Goal: Transaction & Acquisition: Purchase product/service

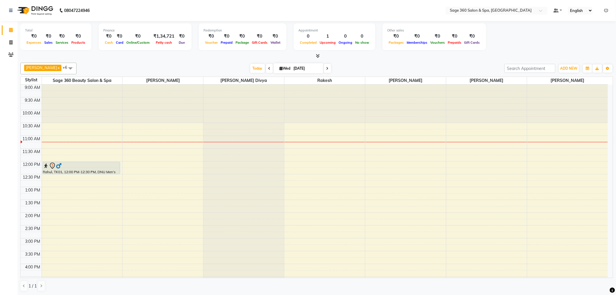
scroll to position [0, 0]
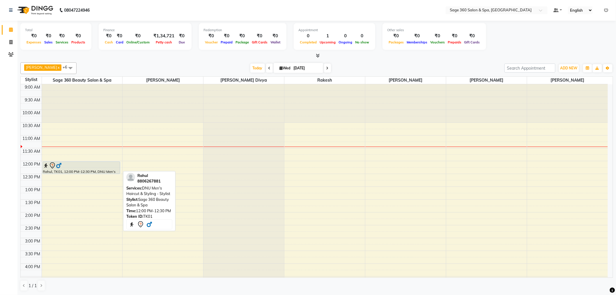
click at [77, 165] on div at bounding box center [81, 165] width 77 height 7
select select "7"
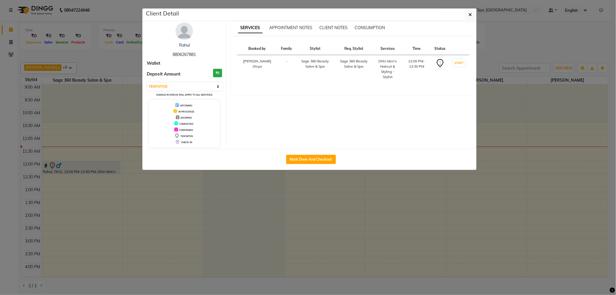
click at [77, 165] on ngb-modal-window "Client Detail Rahul 8806267881 Wallet Deposit Amount ₹0 Select IN SERVICE CONFI…" at bounding box center [308, 147] width 616 height 295
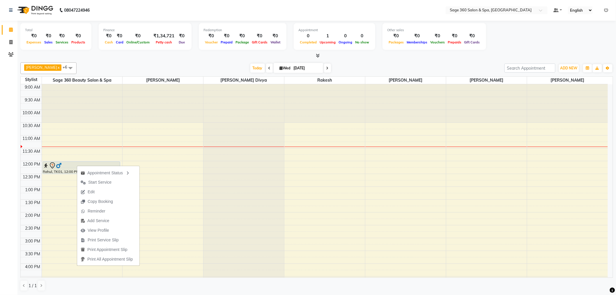
click at [77, 165] on div "Appointment Status Start Service Edit Copy Booking Reminder Add Service View Pr…" at bounding box center [108, 215] width 63 height 100
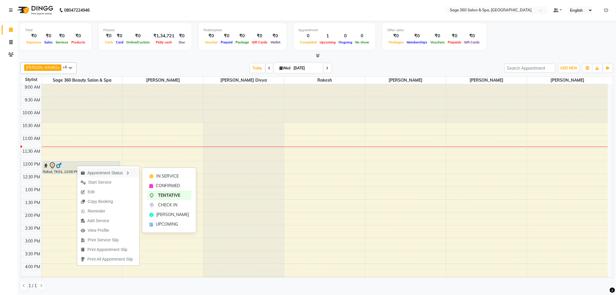
click at [103, 173] on div "Appointment Status" at bounding box center [108, 172] width 62 height 10
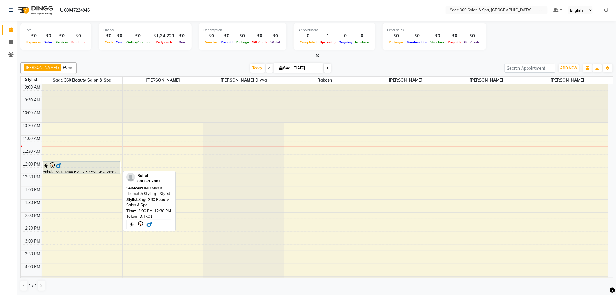
click at [97, 166] on div at bounding box center [81, 165] width 77 height 7
select select "7"
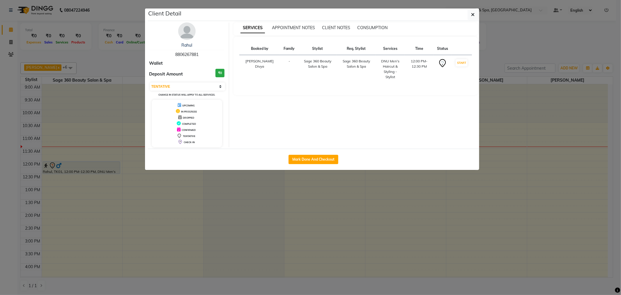
click at [97, 166] on ngb-modal-window "Client Detail Rahul 8806267881 Wallet Deposit Amount ₹0 Select IN SERVICE CONFI…" at bounding box center [310, 147] width 621 height 295
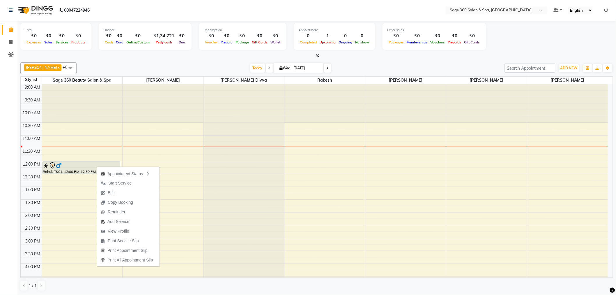
click at [124, 73] on div "Ali x Julie Rai x Paramjot x Rakesh x Sage 360 Beauty Salon & Spa x Sweatha Div…" at bounding box center [316, 68] width 593 height 12
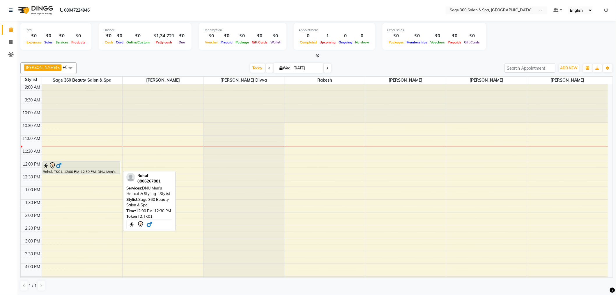
click at [89, 168] on div at bounding box center [81, 165] width 77 height 7
select select "7"
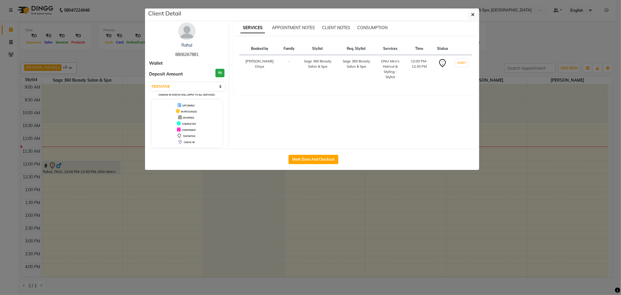
click at [89, 168] on ngb-modal-window "Client Detail Rahul 8806267881 Wallet Deposit Amount ₹0 Select IN SERVICE CONFI…" at bounding box center [310, 147] width 621 height 295
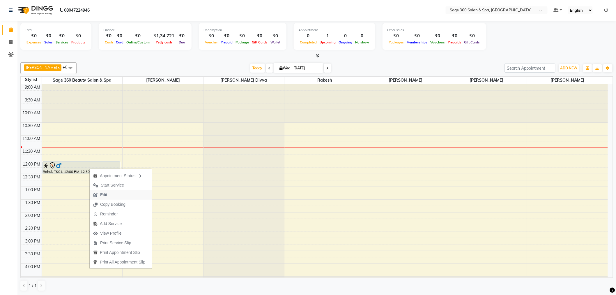
click at [107, 197] on span "Edit" at bounding box center [103, 195] width 7 height 6
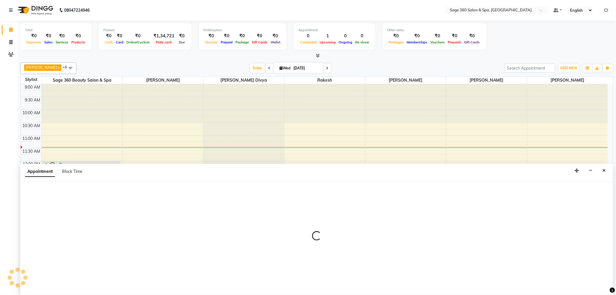
select select "tentative"
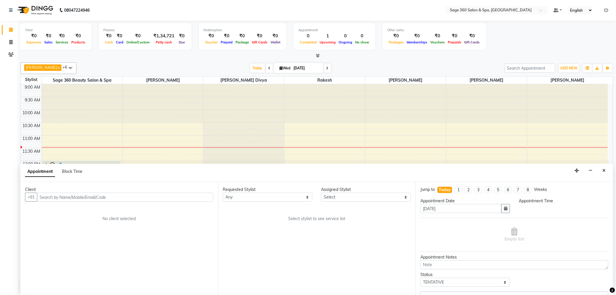
select select "720"
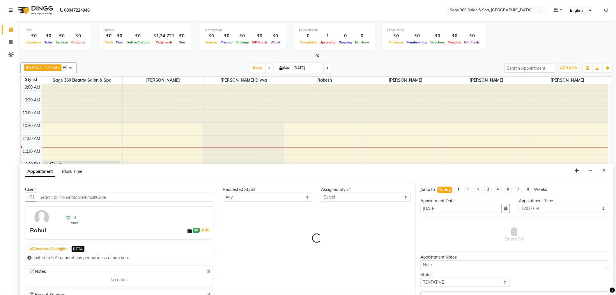
select select "68049"
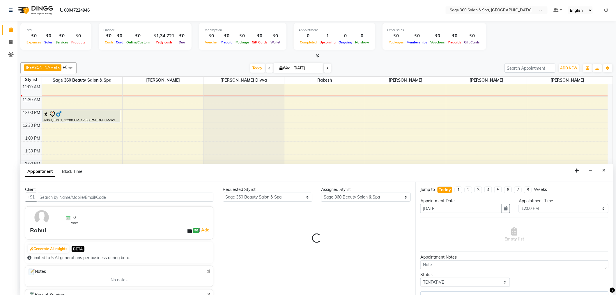
select select "3849"
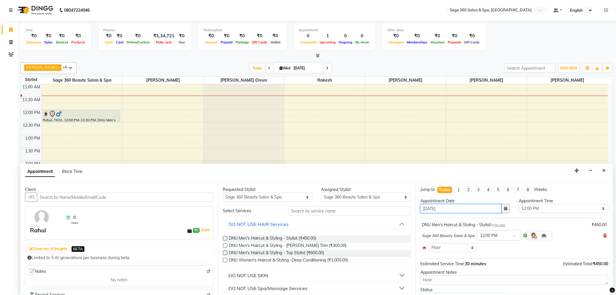
click at [471, 207] on input "[DATE]" at bounding box center [461, 208] width 81 height 9
type input "202-09-03"
type input "03-"
type input "[DATE]"
type input "0"
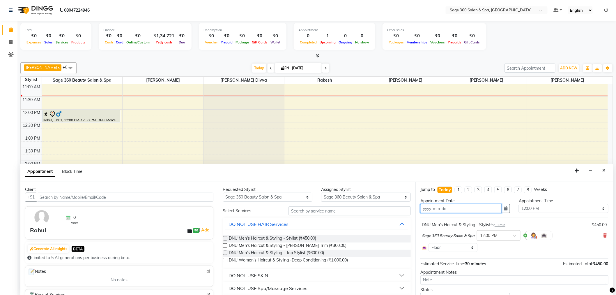
select select "720"
type input "[DATE]"
type input "4"
select select "720"
type input "4"
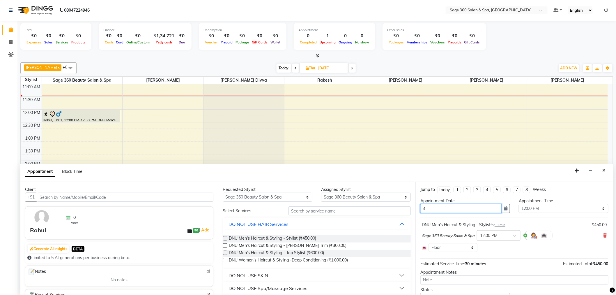
select select "720"
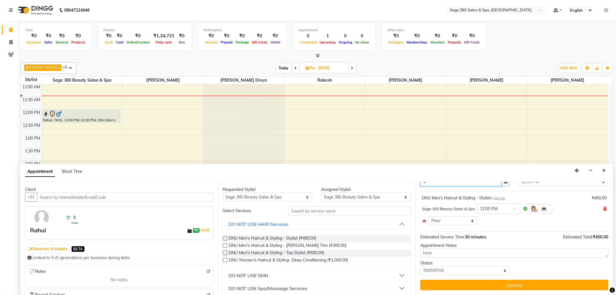
scroll to position [0, 0]
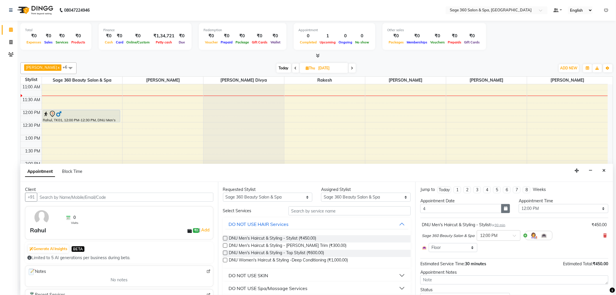
type input "[DATE]"
click at [504, 210] on icon "button" at bounding box center [505, 208] width 3 height 4
click at [455, 238] on div "4" at bounding box center [454, 238] width 9 height 9
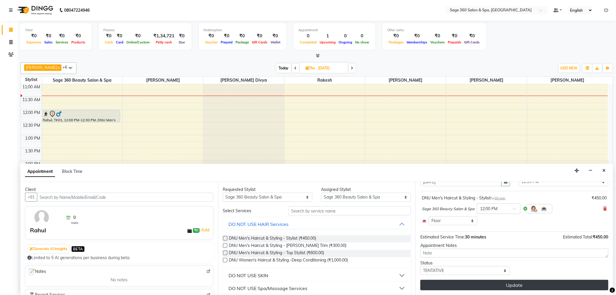
click at [500, 283] on button "Update" at bounding box center [515, 285] width 188 height 10
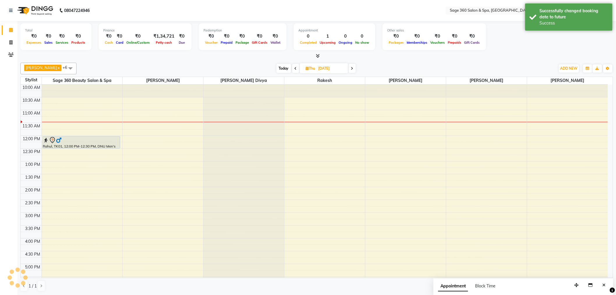
scroll to position [0, 0]
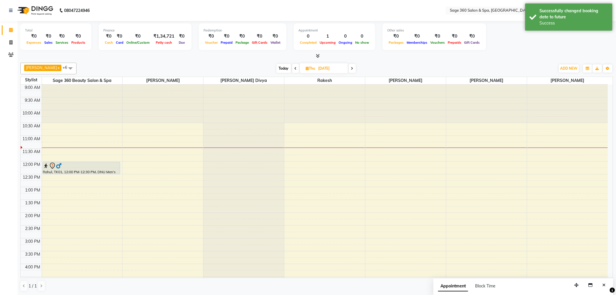
click at [351, 69] on icon at bounding box center [352, 68] width 2 height 3
click at [296, 67] on icon at bounding box center [297, 68] width 2 height 3
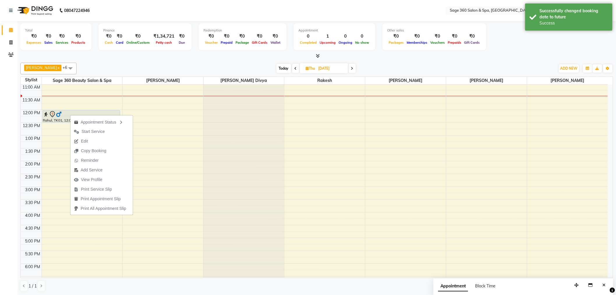
click at [70, 114] on div "Appointment Status Start Service Edit Copy Booking Reminder Add Service View Pr…" at bounding box center [101, 164] width 63 height 100
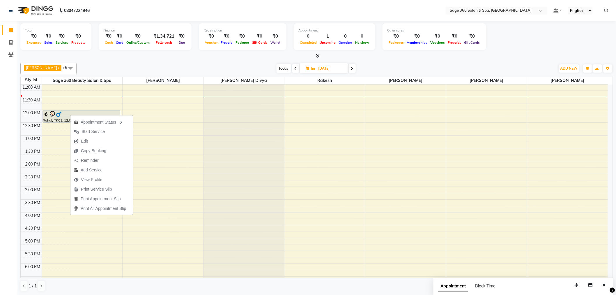
click at [70, 114] on div "Appointment Status Start Service Edit Copy Booking Reminder Add Service View Pr…" at bounding box center [101, 164] width 63 height 100
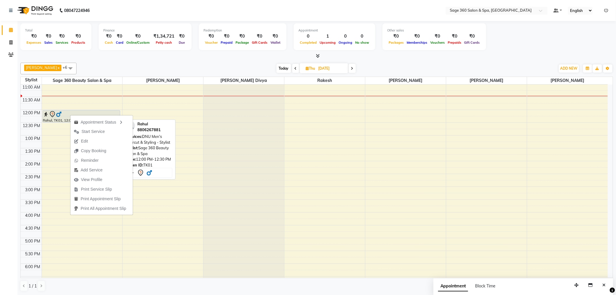
click at [61, 112] on img at bounding box center [59, 114] width 6 height 6
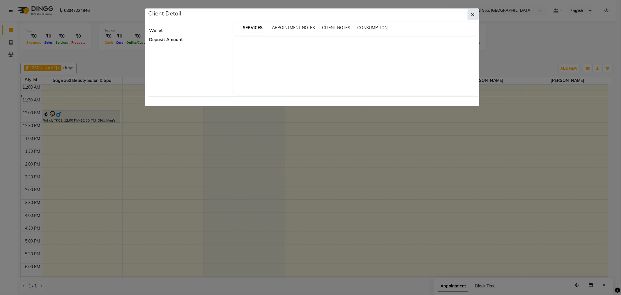
click at [470, 13] on button "button" at bounding box center [473, 14] width 11 height 11
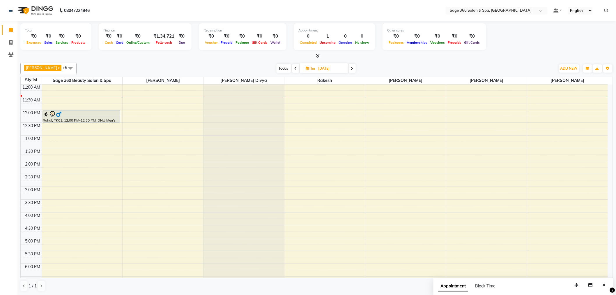
click at [349, 70] on span at bounding box center [352, 68] width 7 height 9
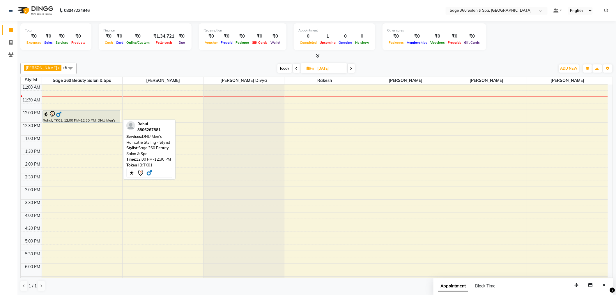
click at [104, 117] on div at bounding box center [81, 114] width 77 height 7
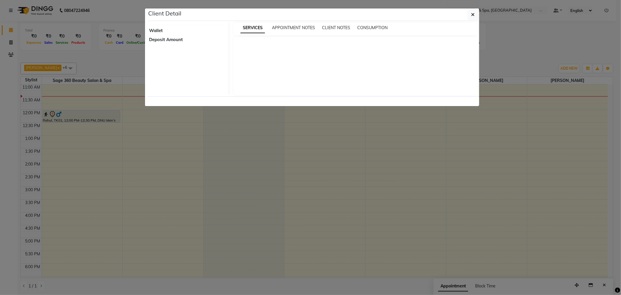
click at [104, 117] on ngb-modal-window "Client Detail Wallet Deposit Amount SERVICES APPOINTMENT NOTES CLIENT NOTES CON…" at bounding box center [310, 147] width 621 height 295
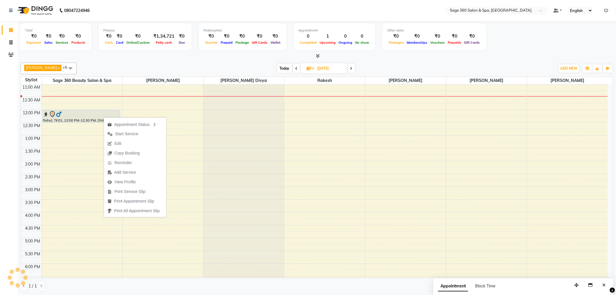
click at [104, 117] on div "Appointment Status Start Service Edit Copy Booking Reminder Add Service View Pr…" at bounding box center [135, 167] width 63 height 100
click at [83, 117] on div at bounding box center [81, 114] width 77 height 7
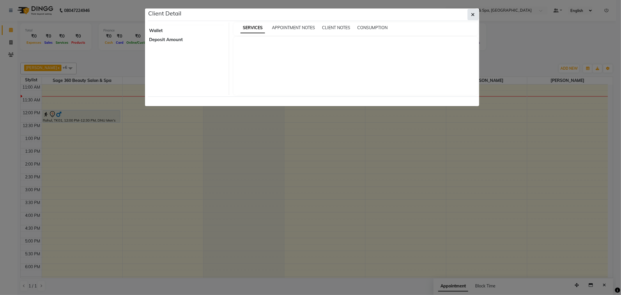
click at [472, 12] on icon "button" at bounding box center [472, 14] width 3 height 5
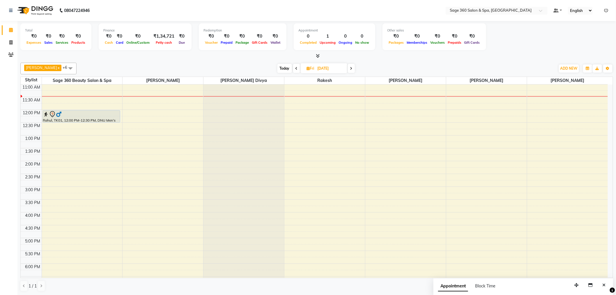
click at [296, 68] on icon at bounding box center [297, 68] width 2 height 3
click at [349, 71] on span at bounding box center [352, 68] width 7 height 9
click at [348, 71] on span at bounding box center [351, 68] width 7 height 9
type input "[DATE]"
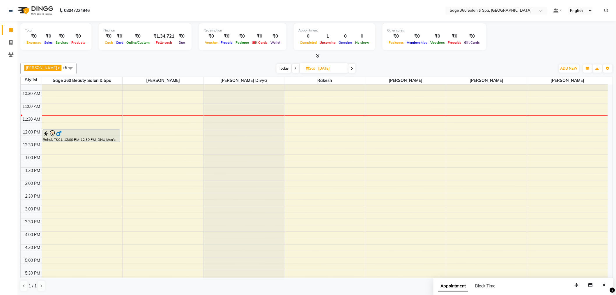
scroll to position [0, 0]
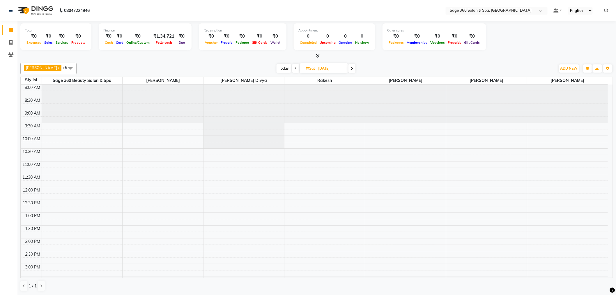
click at [292, 65] on span at bounding box center [295, 68] width 7 height 9
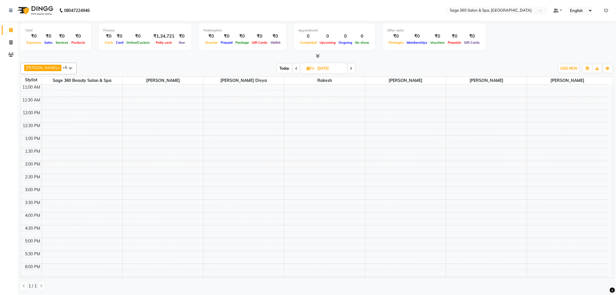
click at [296, 68] on icon at bounding box center [297, 68] width 2 height 3
click at [295, 68] on icon at bounding box center [296, 68] width 2 height 3
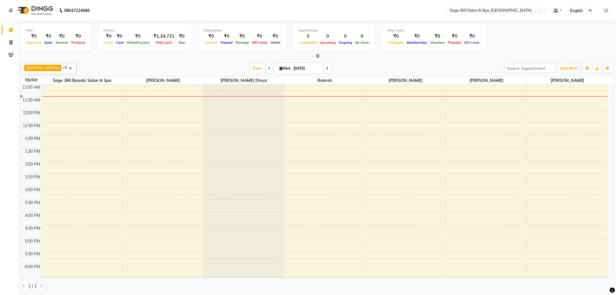
scroll to position [0, 0]
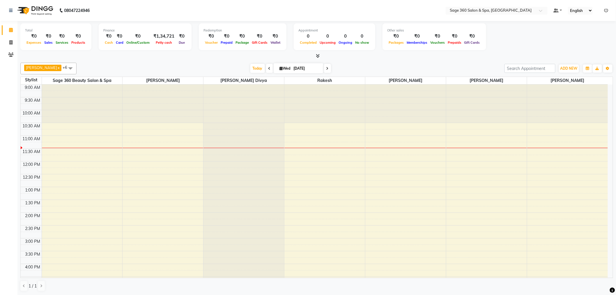
click at [326, 67] on icon at bounding box center [327, 68] width 2 height 3
type input "[DATE]"
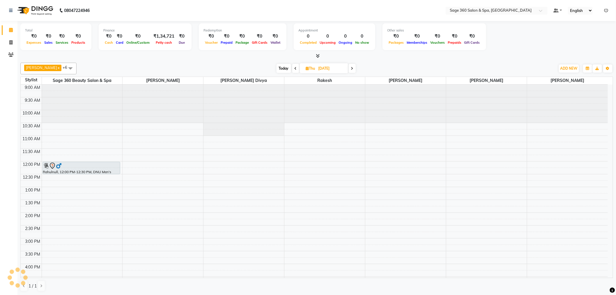
scroll to position [52, 0]
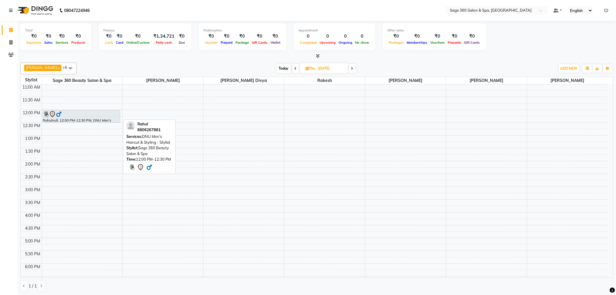
click at [75, 116] on div at bounding box center [81, 114] width 77 height 7
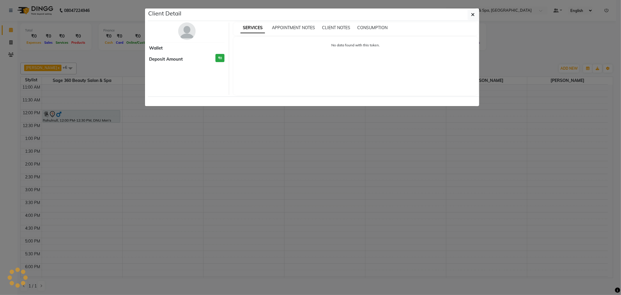
select select "7"
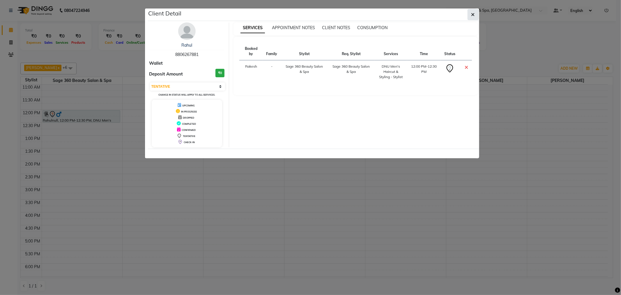
click at [473, 18] on button "button" at bounding box center [473, 14] width 11 height 11
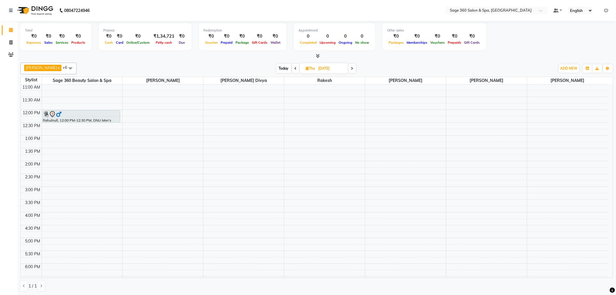
click at [295, 67] on icon at bounding box center [296, 68] width 2 height 3
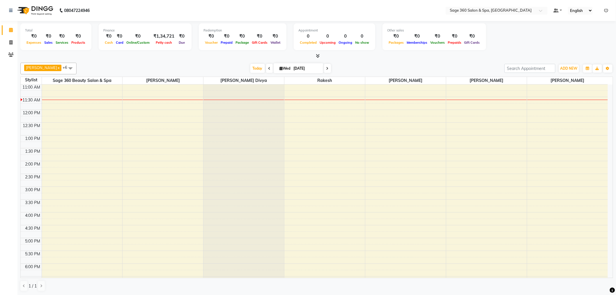
scroll to position [0, 0]
click at [324, 70] on span at bounding box center [327, 67] width 7 height 9
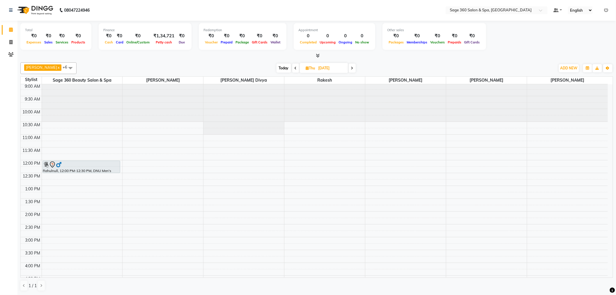
scroll to position [0, 0]
click at [295, 67] on icon at bounding box center [296, 67] width 2 height 3
type input "[DATE]"
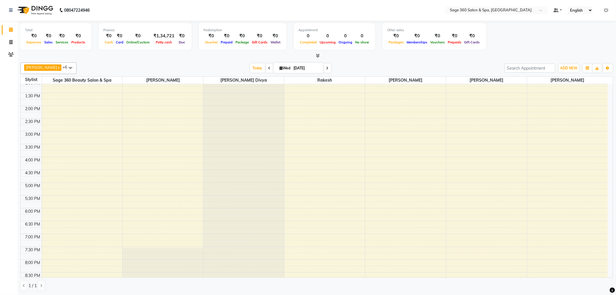
scroll to position [19, 0]
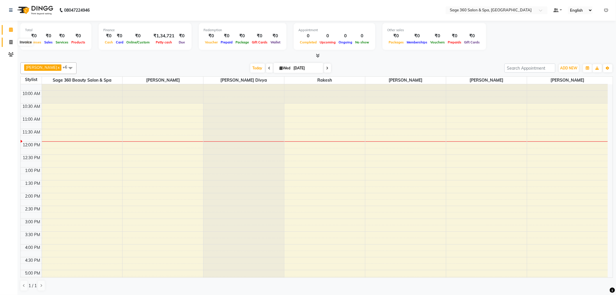
click at [12, 42] on icon at bounding box center [10, 42] width 3 height 4
select select "7678"
select select "service"
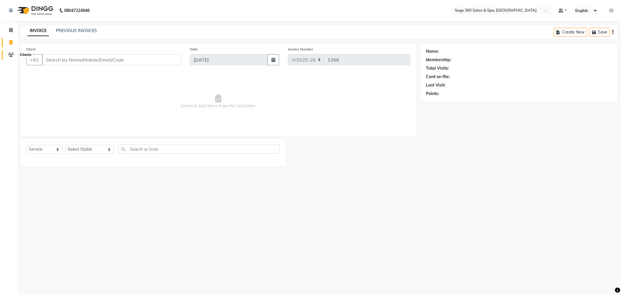
click at [9, 53] on icon at bounding box center [11, 54] width 6 height 4
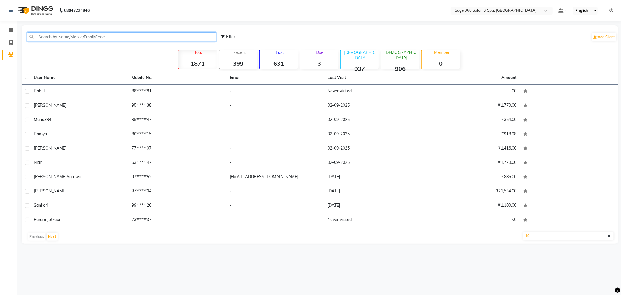
click at [68, 38] on input "text" at bounding box center [121, 36] width 189 height 9
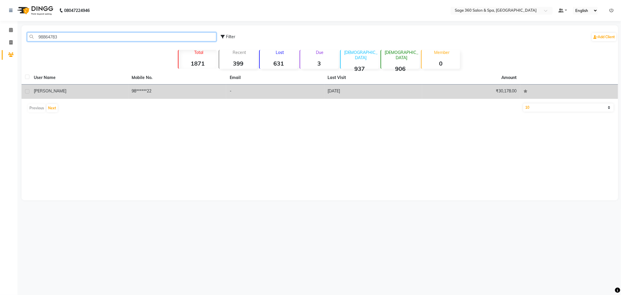
type input "98864783"
drag, startPoint x: 155, startPoint y: 88, endPoint x: 158, endPoint y: 88, distance: 3.0
click at [157, 88] on td "98******22" at bounding box center [177, 91] width 98 height 14
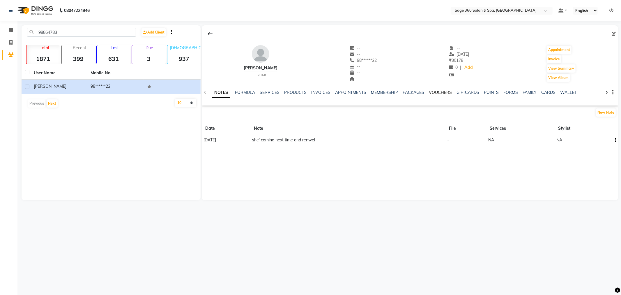
click at [434, 91] on link "VOUCHERS" at bounding box center [440, 92] width 23 height 5
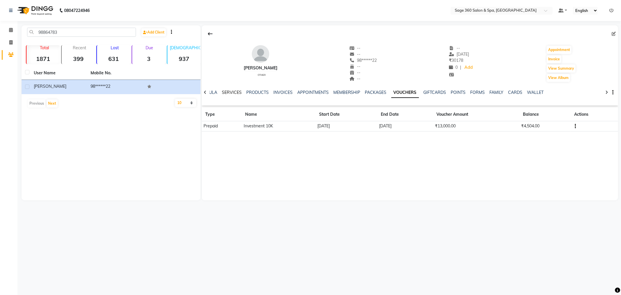
click at [231, 93] on link "SERVICES" at bounding box center [232, 92] width 20 height 5
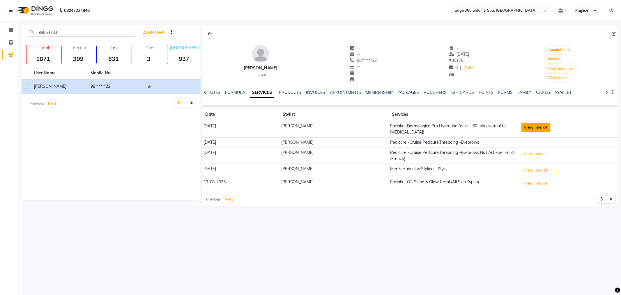
click at [522, 130] on button "View Invoice" at bounding box center [536, 127] width 29 height 9
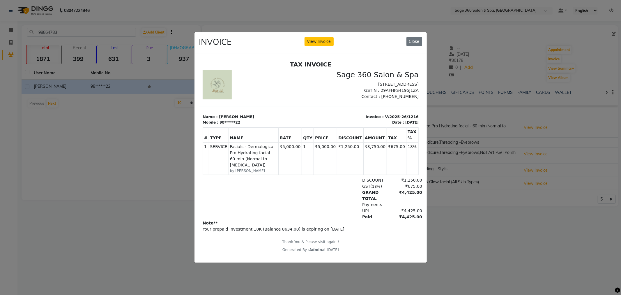
scroll to position [5, 0]
click at [416, 40] on button "Close" at bounding box center [415, 41] width 16 height 9
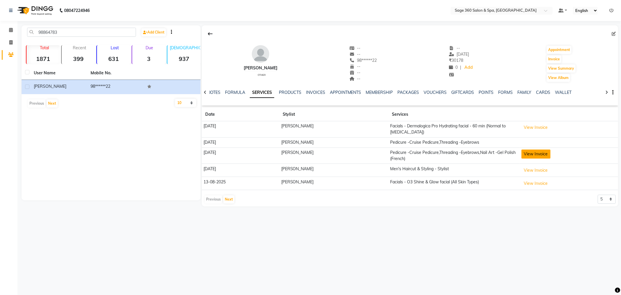
click at [531, 150] on button "View Invoice" at bounding box center [536, 153] width 29 height 9
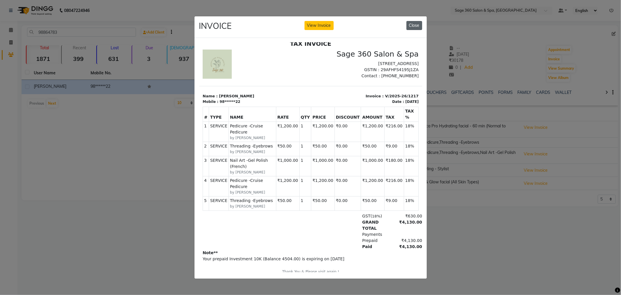
click at [415, 23] on button "Close" at bounding box center [415, 25] width 16 height 9
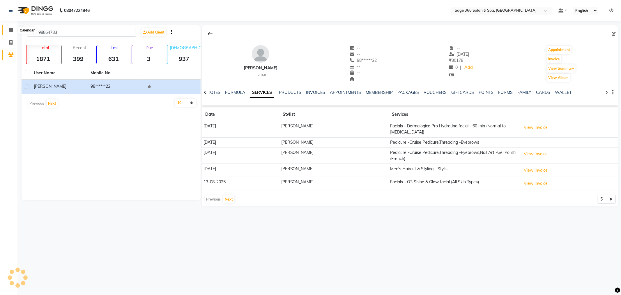
click at [10, 29] on icon at bounding box center [11, 30] width 4 height 4
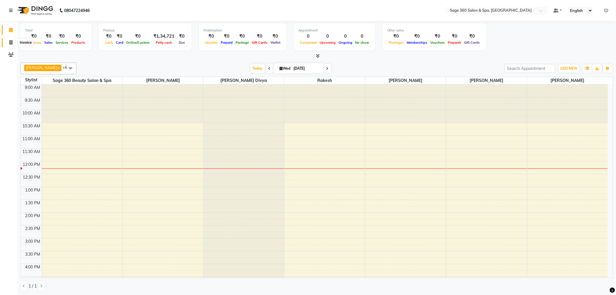
click at [12, 45] on span at bounding box center [11, 42] width 10 height 7
select select "7678"
select select "service"
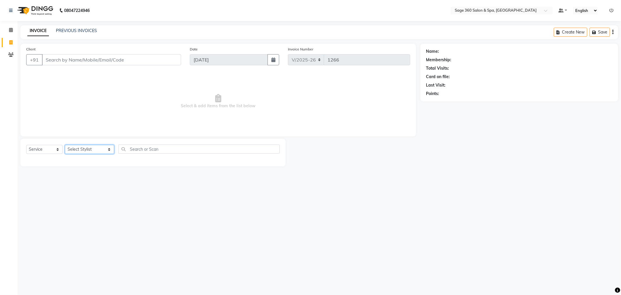
click at [93, 151] on select "Select Stylist [PERSON_NAME] [PERSON_NAME] [PERSON_NAME] [PERSON_NAME] [PERSON_…" at bounding box center [89, 149] width 49 height 9
select select "90511"
click at [65, 145] on select "Select Stylist [PERSON_NAME] [PERSON_NAME] [PERSON_NAME] [PERSON_NAME] [PERSON_…" at bounding box center [89, 149] width 49 height 9
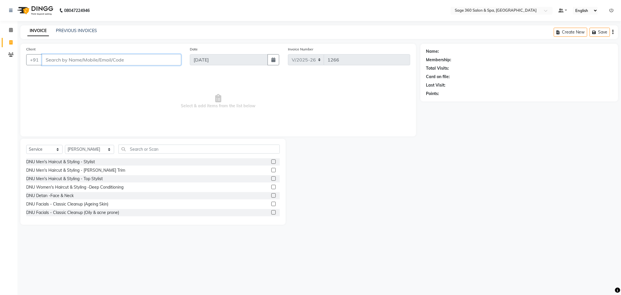
click at [120, 60] on input "Client" at bounding box center [111, 59] width 139 height 11
click at [10, 54] on icon at bounding box center [11, 54] width 6 height 4
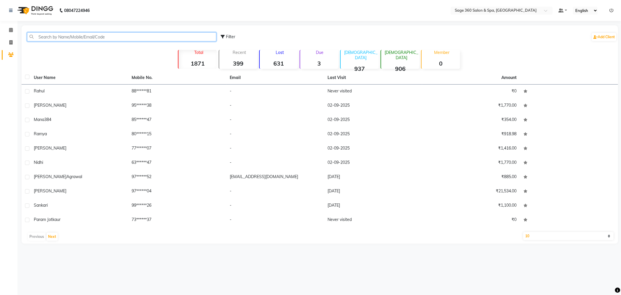
click at [107, 36] on input "text" at bounding box center [121, 36] width 189 height 9
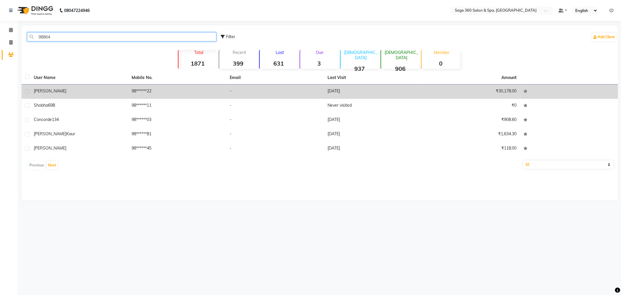
type input "98864"
click at [148, 88] on td "98******22" at bounding box center [177, 91] width 98 height 14
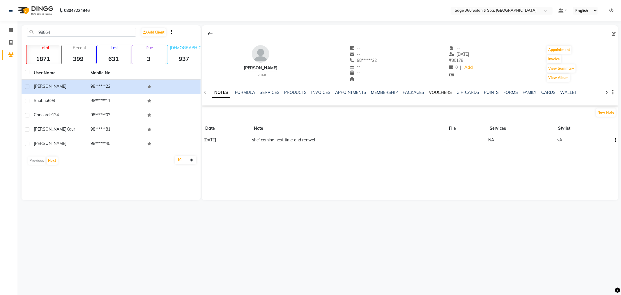
click at [435, 91] on link "VOUCHERS" at bounding box center [440, 92] width 23 height 5
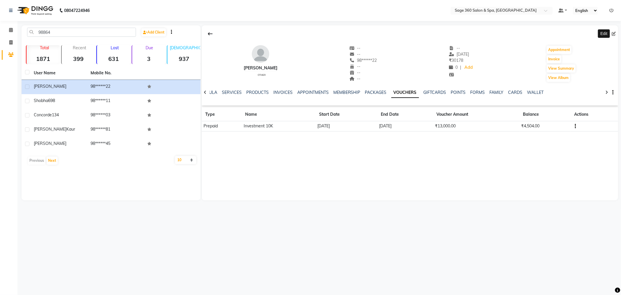
click at [615, 33] on icon at bounding box center [614, 34] width 4 height 4
select select "other"
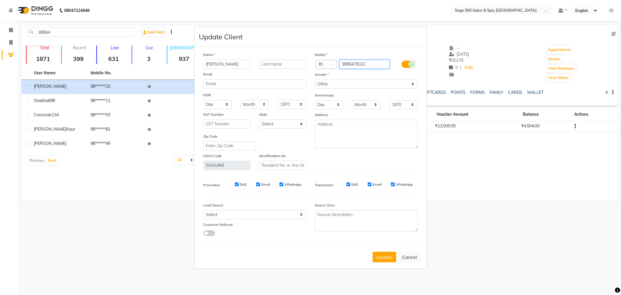
drag, startPoint x: 377, startPoint y: 63, endPoint x: 319, endPoint y: 70, distance: 57.8
click at [319, 70] on div "Mobile Country Code × 91 9886478322 Gender Select [DEMOGRAPHIC_DATA] [DEMOGRAPH…" at bounding box center [367, 111] width 112 height 118
click at [384, 253] on button "Update" at bounding box center [385, 257] width 24 height 10
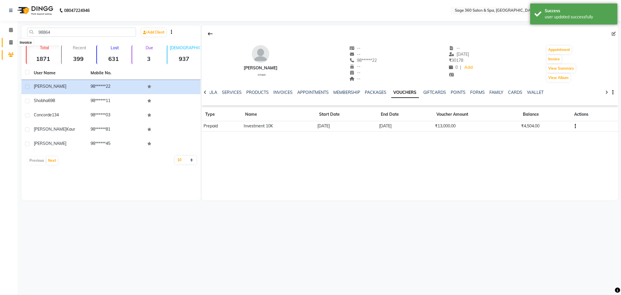
click at [10, 42] on icon at bounding box center [10, 42] width 3 height 4
select select "service"
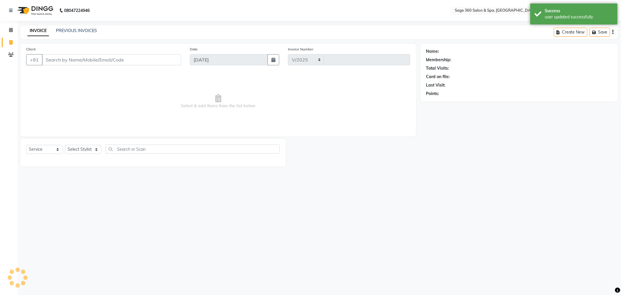
select select "7678"
type input "1266"
click at [91, 61] on input "Client" at bounding box center [111, 59] width 139 height 11
type input "9886478322"
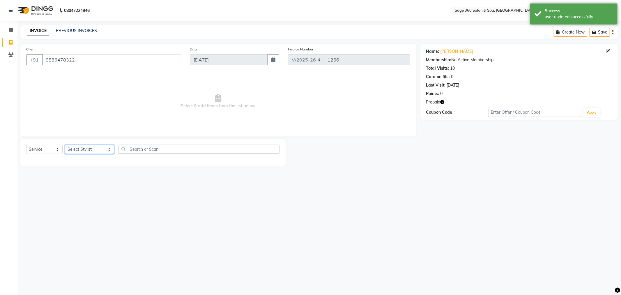
click at [107, 149] on select "Select Stylist [PERSON_NAME] [PERSON_NAME] [PERSON_NAME] [PERSON_NAME] [PERSON_…" at bounding box center [89, 149] width 49 height 9
select select "90511"
click at [65, 145] on select "Select Stylist [PERSON_NAME] [PERSON_NAME] [PERSON_NAME] [PERSON_NAME] [PERSON_…" at bounding box center [89, 149] width 49 height 9
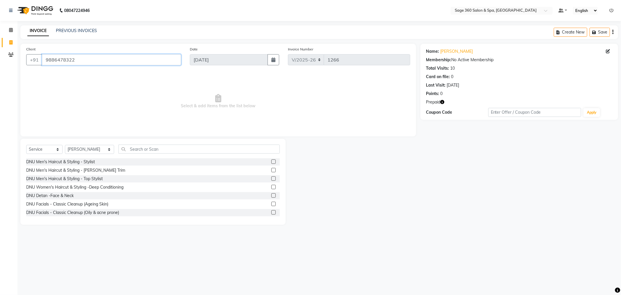
click at [116, 61] on input "9886478322" at bounding box center [111, 59] width 139 height 11
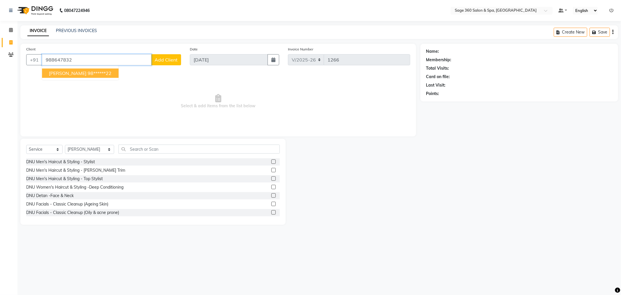
click at [88, 72] on ngb-highlight "98******22" at bounding box center [100, 73] width 24 height 6
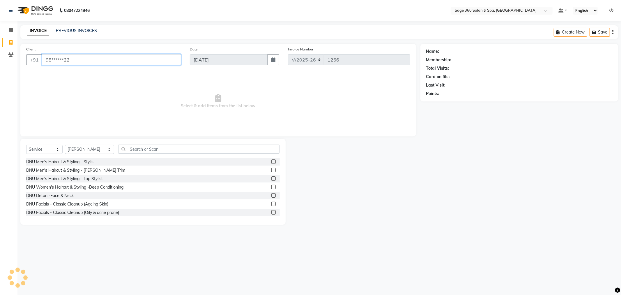
type input "98******22"
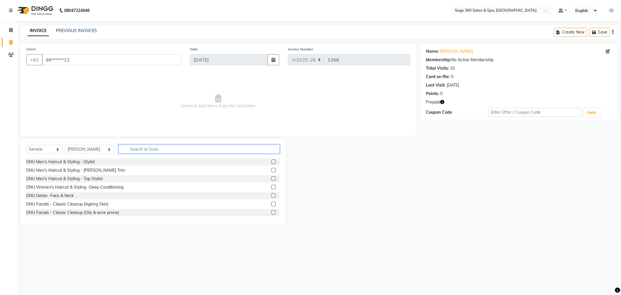
click at [156, 147] on input "text" at bounding box center [199, 148] width 161 height 9
type input "hair"
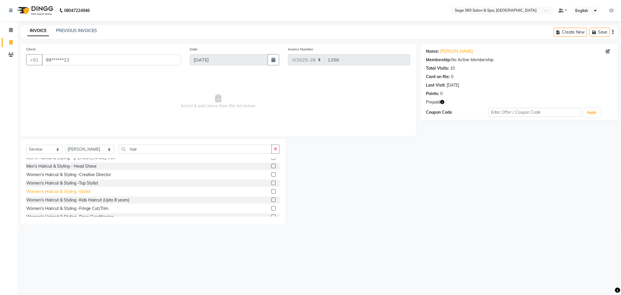
click at [79, 193] on div "Women's Haircut & Styling -Stylist" at bounding box center [58, 191] width 64 height 6
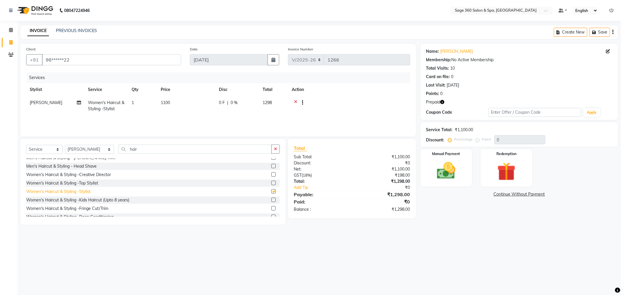
checkbox input "false"
click at [81, 180] on div "Women's Haircut & Styling -Top Stylist" at bounding box center [62, 183] width 72 height 6
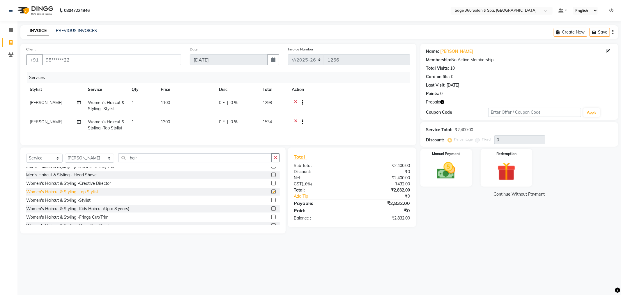
checkbox input "false"
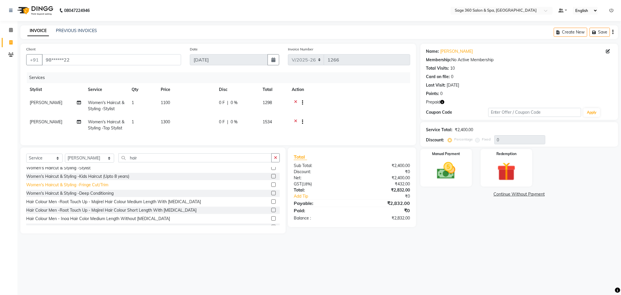
click at [84, 188] on div "Women's Haircut & Styling -Fringe Cut/Trim" at bounding box center [67, 185] width 82 height 6
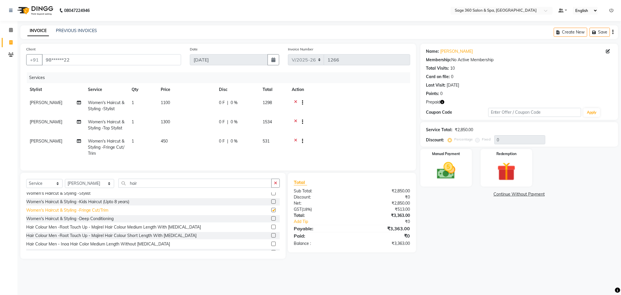
checkbox input "false"
click at [295, 120] on icon at bounding box center [295, 122] width 3 height 7
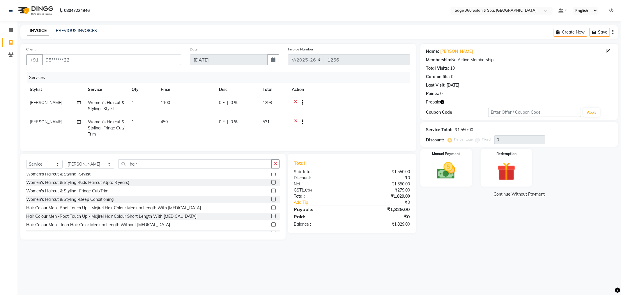
click at [294, 101] on icon at bounding box center [295, 103] width 3 height 7
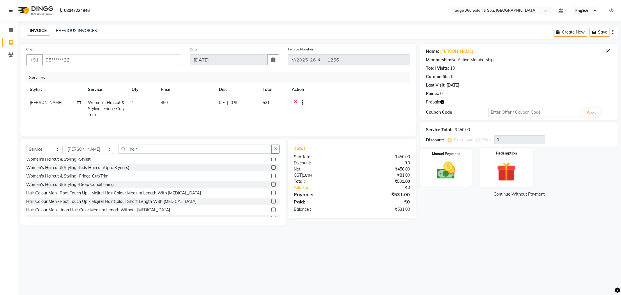
click at [492, 169] on img at bounding box center [506, 172] width 31 height 24
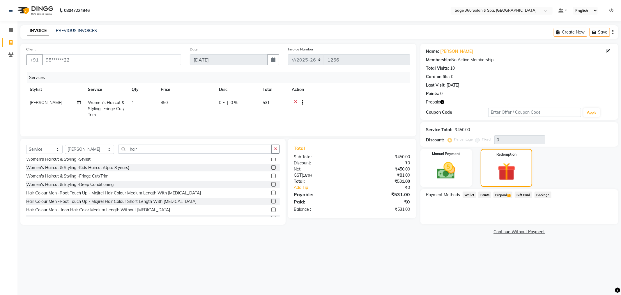
click at [505, 195] on span "Prepaid 1" at bounding box center [503, 194] width 19 height 7
click at [606, 220] on button "Add" at bounding box center [598, 218] width 21 height 10
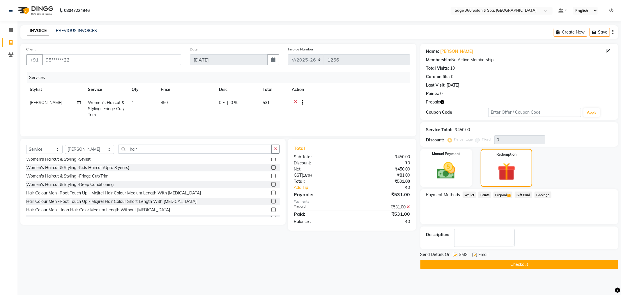
click at [473, 254] on label at bounding box center [475, 254] width 4 height 4
click at [473, 254] on input "checkbox" at bounding box center [475, 255] width 4 height 4
checkbox input "false"
click at [502, 263] on button "Checkout" at bounding box center [520, 264] width 198 height 9
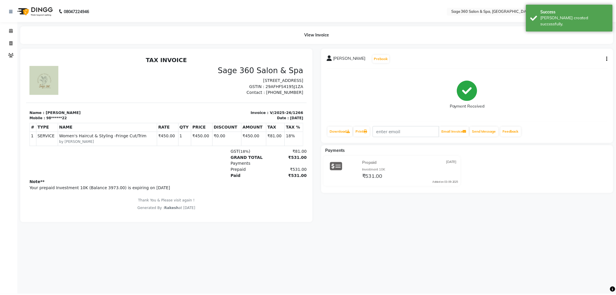
scroll to position [4, 0]
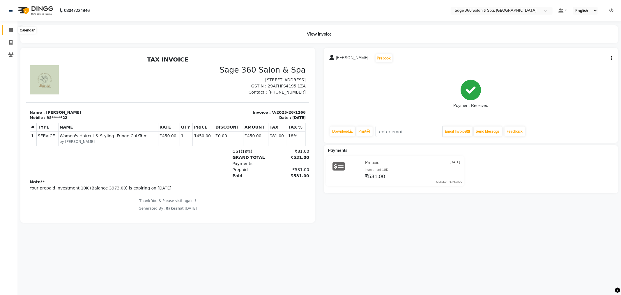
click at [10, 31] on icon at bounding box center [11, 30] width 4 height 4
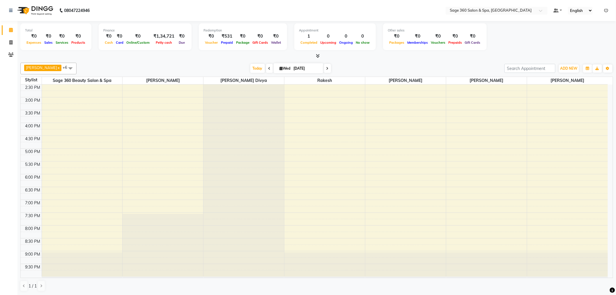
scroll to position [12, 0]
